Goal: Transaction & Acquisition: Subscribe to service/newsletter

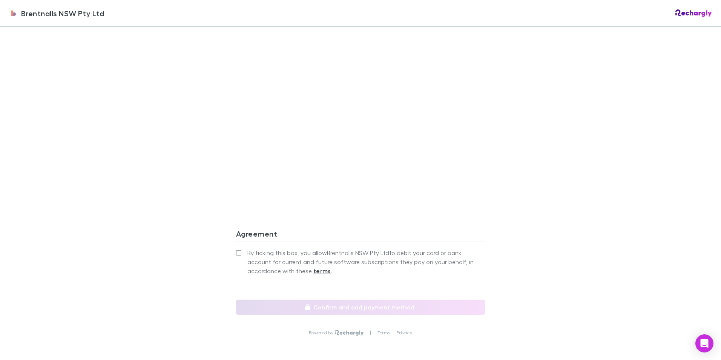
scroll to position [890, 0]
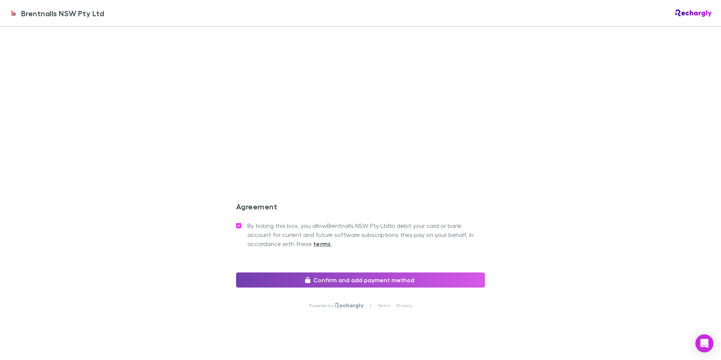
click at [379, 272] on button "Confirm and add payment method" at bounding box center [360, 279] width 249 height 15
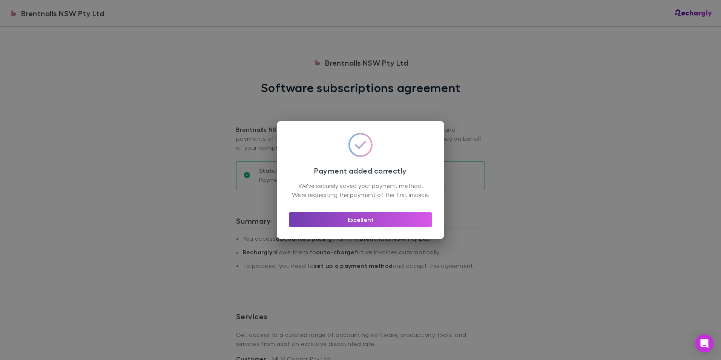
click at [355, 224] on button "Excellent" at bounding box center [360, 219] width 143 height 15
